Goal: Information Seeking & Learning: Learn about a topic

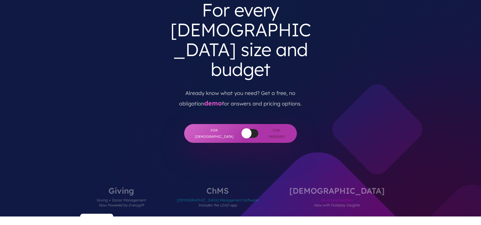
scroll to position [175, 0]
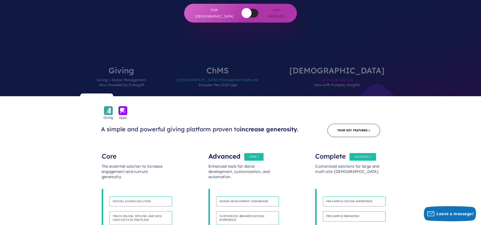
click at [325, 66] on label "[DEMOGRAPHIC_DATA] All-in-One Solution Now with Pushpay Insights" at bounding box center [337, 81] width 125 height 30
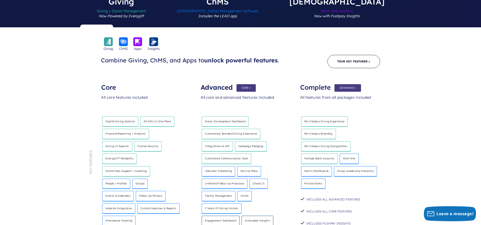
scroll to position [255, 0]
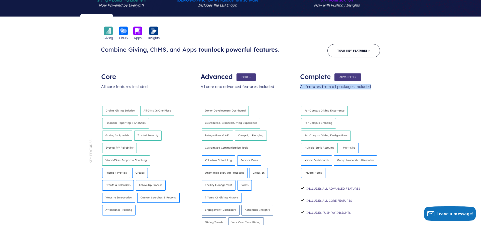
drag, startPoint x: 301, startPoint y: 48, endPoint x: 423, endPoint y: 47, distance: 121.8
click at [416, 47] on section "Giving Apps A simple and powerful giving platform proven to increase generosity…" at bounding box center [240, 145] width 481 height 257
click at [422, 47] on section "Giving Apps A simple and powerful giving platform proven to increase generosity…" at bounding box center [240, 145] width 481 height 257
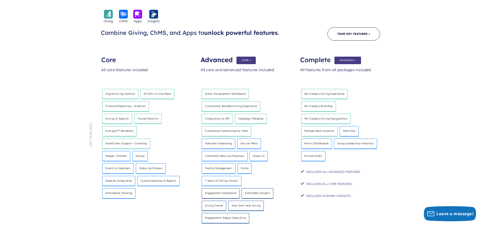
scroll to position [275, 0]
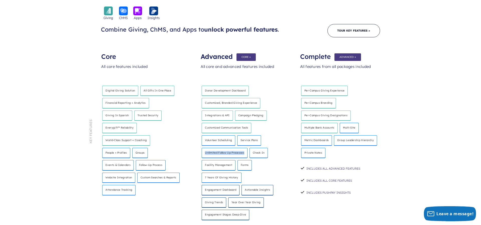
drag, startPoint x: 245, startPoint y: 112, endPoint x: 190, endPoint y: 113, distance: 55.2
click at [196, 112] on div "Advanced All core and advanced features included Donor development dashboard Cu…" at bounding box center [241, 148] width 100 height 199
click at [185, 114] on div "Core All core features included Digital giving solution All Gifts in One Place …" at bounding box center [142, 148] width 100 height 199
